Goal: Transaction & Acquisition: Book appointment/travel/reservation

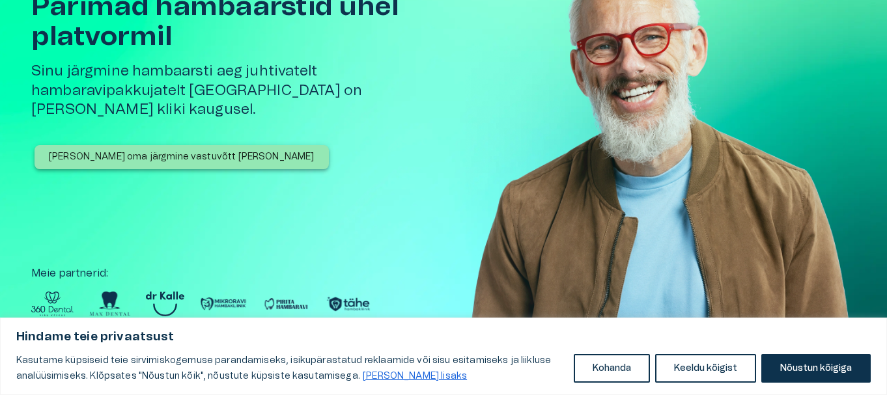
scroll to position [130, 0]
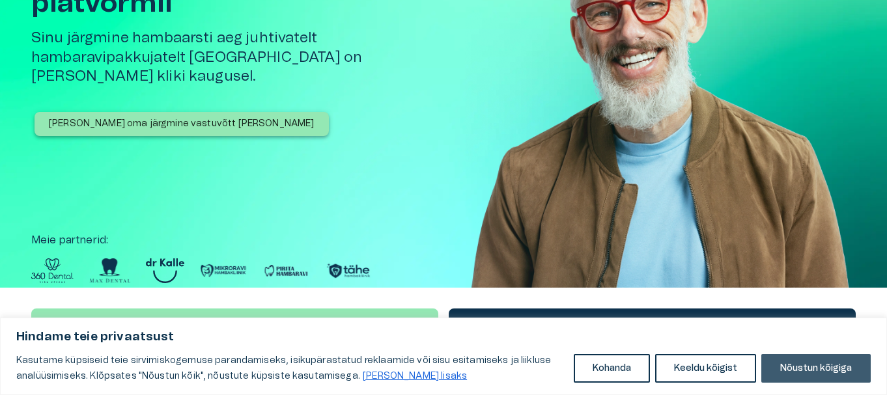
click at [827, 377] on button "Nõustun kõigiga" at bounding box center [816, 368] width 109 height 29
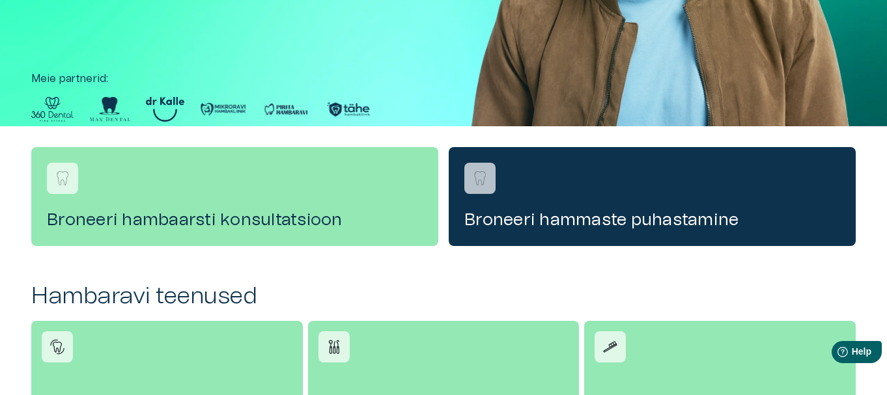
scroll to position [261, 0]
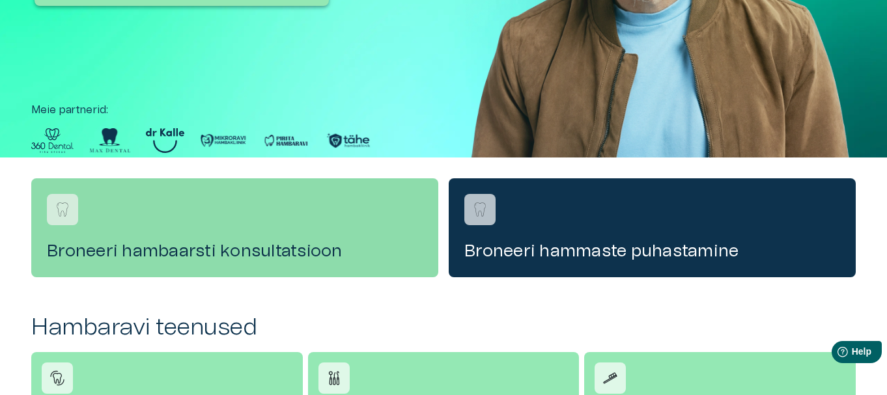
click at [236, 245] on h4 "Broneeri hambaarsti konsultatsioon" at bounding box center [235, 251] width 376 height 21
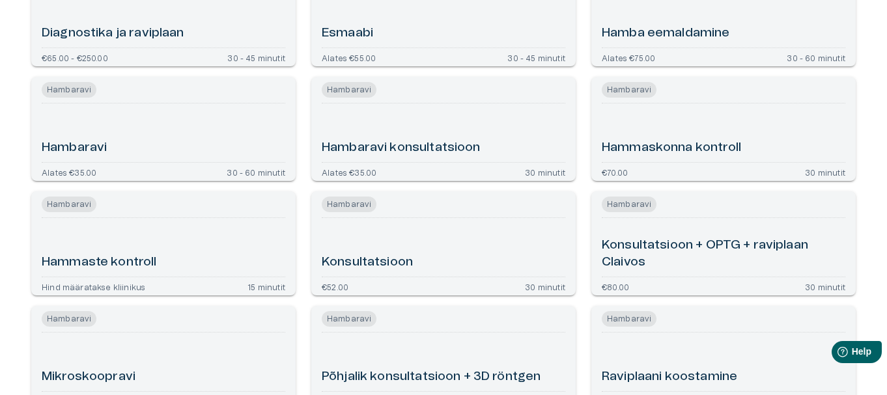
scroll to position [195, 0]
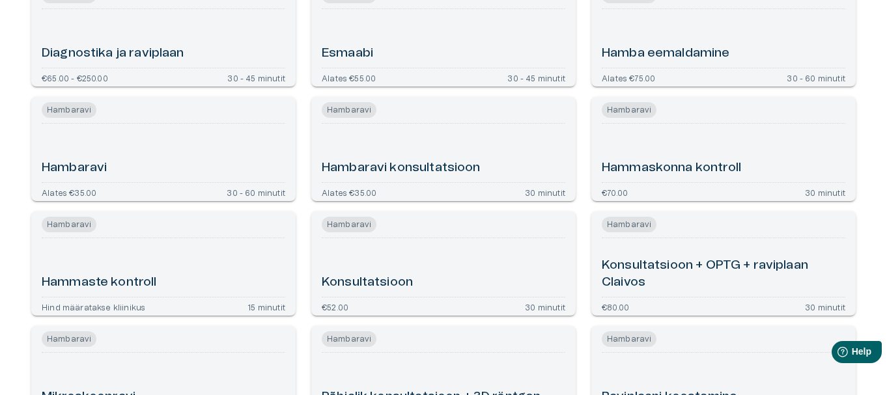
click at [400, 165] on h6 "Hambaravi konsultatsioon" at bounding box center [401, 169] width 159 height 18
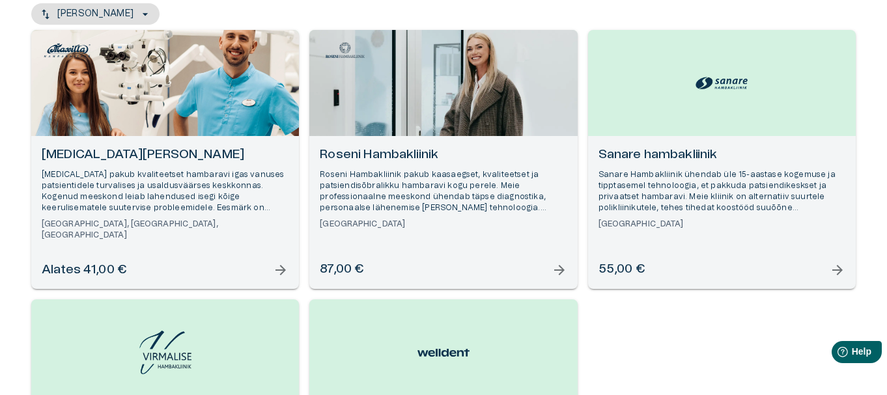
scroll to position [195, 0]
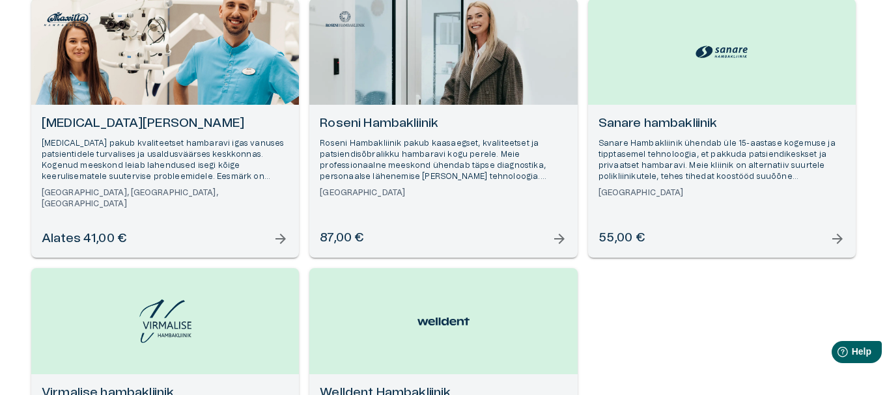
click at [393, 121] on h6 "Roseni Hambakliinik" at bounding box center [443, 124] width 247 height 18
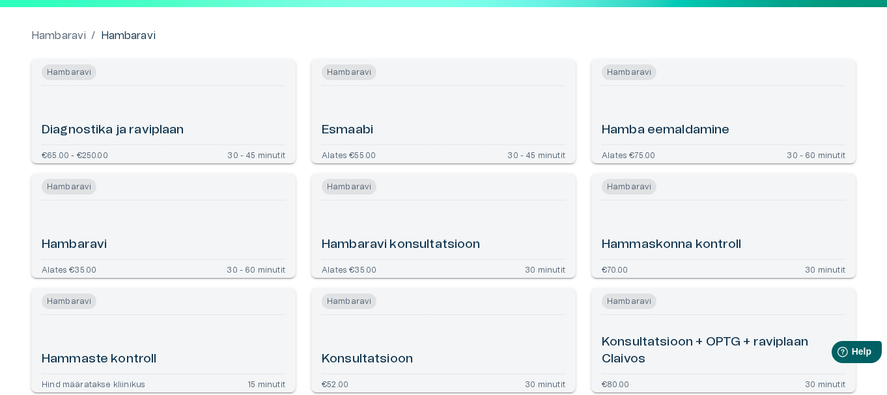
scroll to position [130, 0]
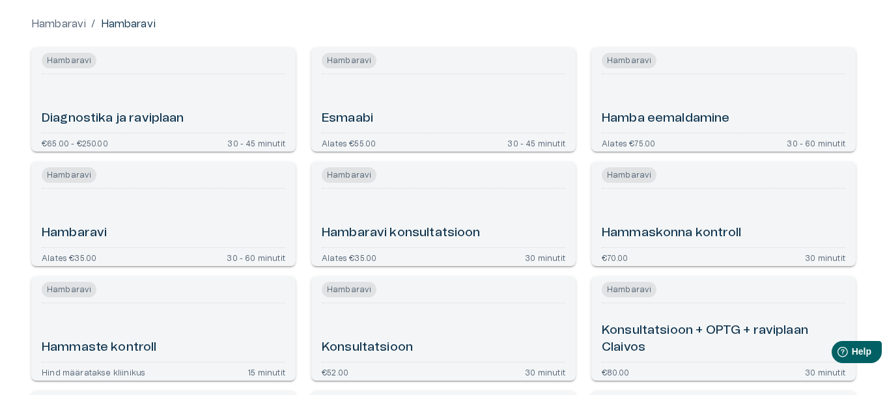
click at [135, 118] on h6 "Diagnostika ja raviplaan" at bounding box center [113, 119] width 143 height 18
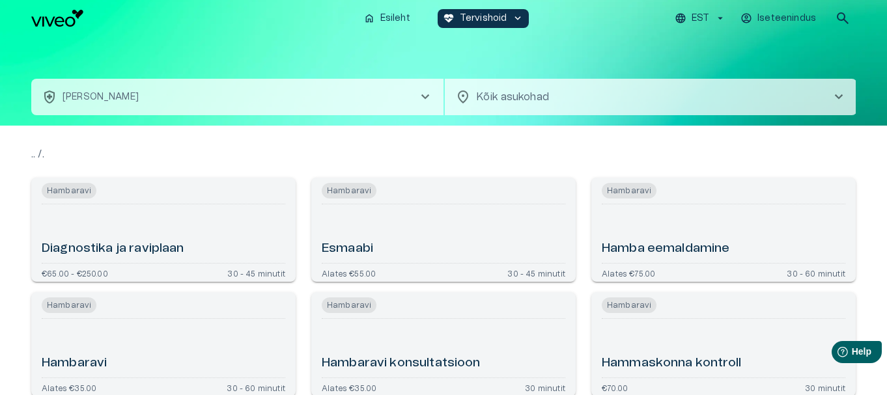
scroll to position [220, 0]
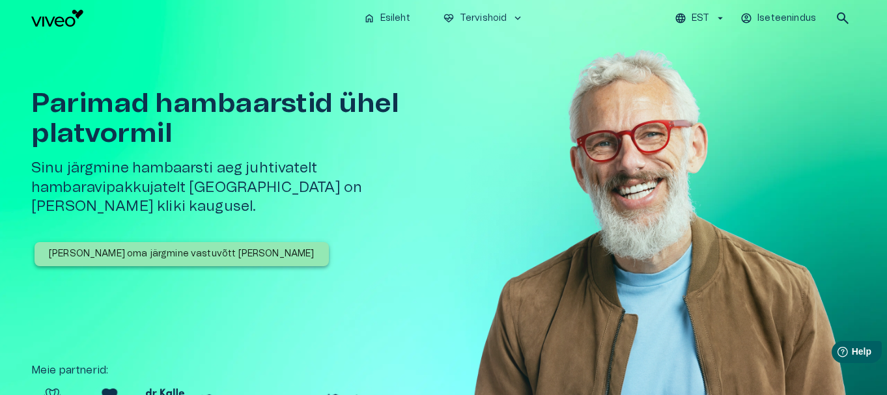
click at [841, 12] on span "search" at bounding box center [843, 18] width 16 height 16
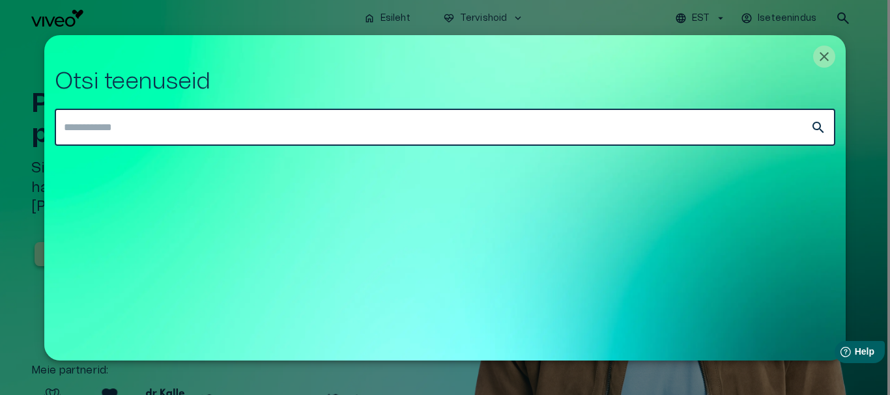
click at [177, 124] on input "text" at bounding box center [432, 127] width 755 height 36
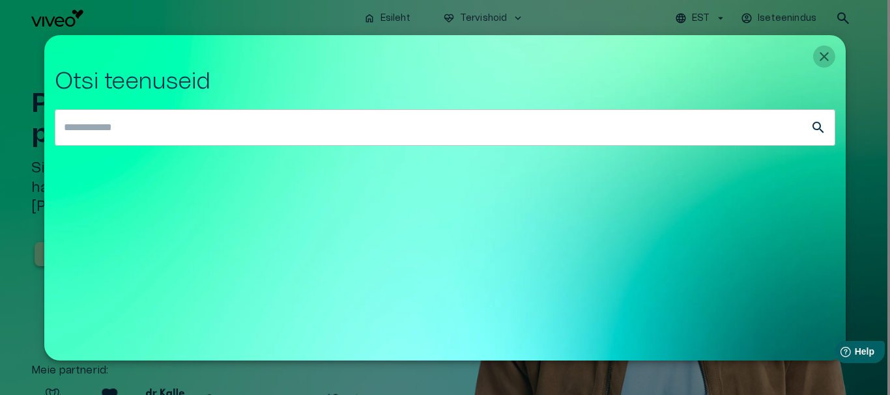
click at [826, 59] on icon "Close" at bounding box center [824, 57] width 16 height 16
